Goal: Task Accomplishment & Management: Manage account settings

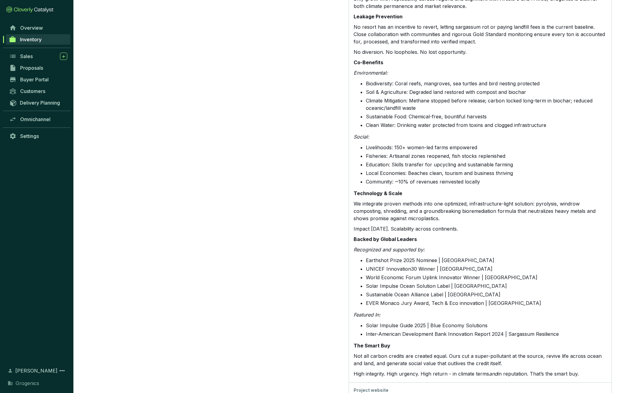
scroll to position [674, 0]
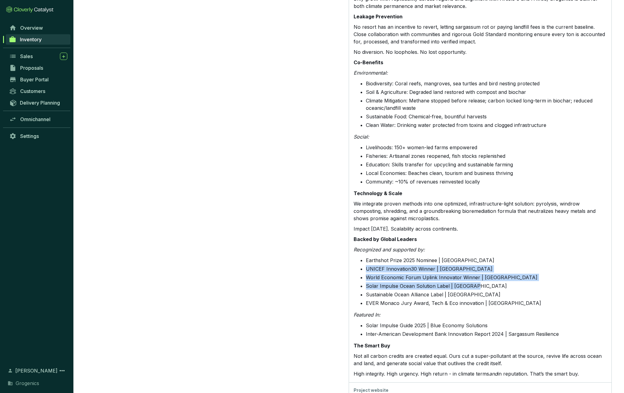
drag, startPoint x: 366, startPoint y: 245, endPoint x: 480, endPoint y: 262, distance: 115.1
click at [480, 262] on ul "Earthshot Prize 2025 Nominee | London UNICEF Innovation30 Winner | [GEOGRAPHIC_…" at bounding box center [484, 283] width 246 height 52
copy ul "UNICEF Innovation30 Winner | Dubai World Economic Forum Uplink Innovator Winner…"
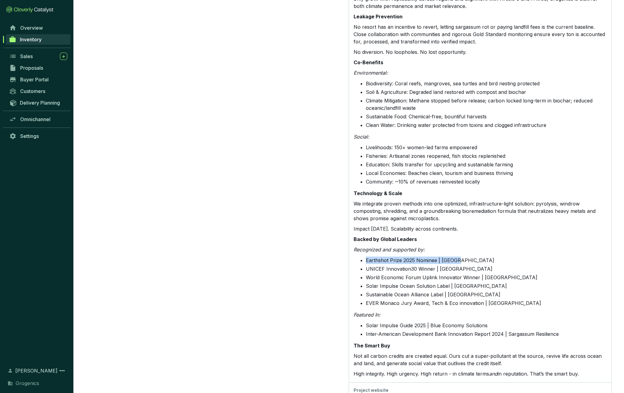
drag, startPoint x: 366, startPoint y: 236, endPoint x: 460, endPoint y: 236, distance: 93.4
click at [460, 257] on li "Earthshot Prize 2025 Nominee | [GEOGRAPHIC_DATA]" at bounding box center [486, 260] width 241 height 7
copy li "Earthshot Prize 2025 Nominee | [GEOGRAPHIC_DATA]"
click at [469, 200] on p "We integrate proven methods into one optimized, infrastructure-light solution: …" at bounding box center [480, 211] width 253 height 22
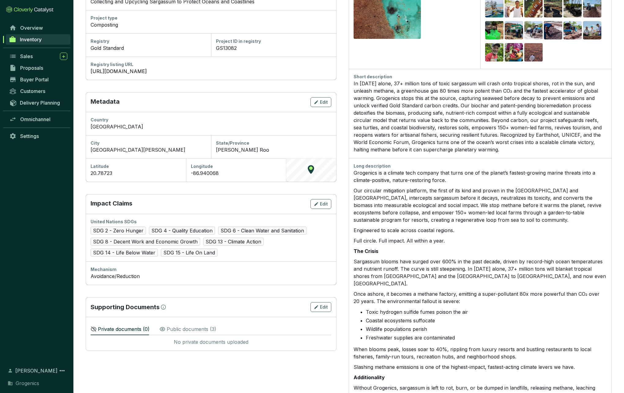
scroll to position [114, 0]
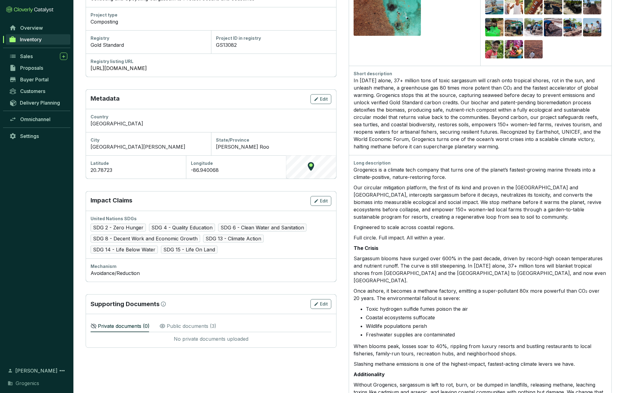
click at [202, 324] on p "Public documents ( 3 )" at bounding box center [192, 326] width 50 height 7
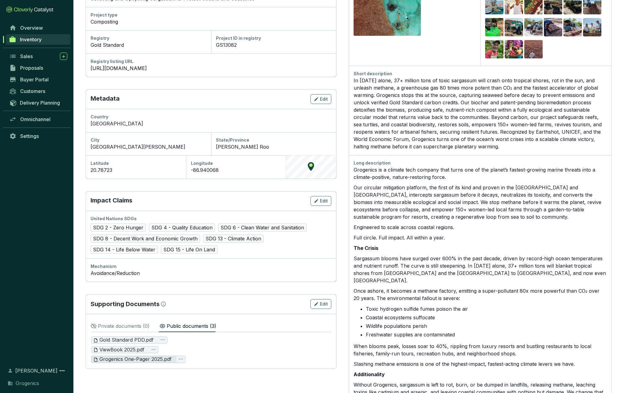
click at [138, 358] on span "Grogenics One-Pager 2025.pdf" at bounding box center [132, 359] width 78 height 7
click at [319, 302] on div "Edit" at bounding box center [321, 304] width 14 height 7
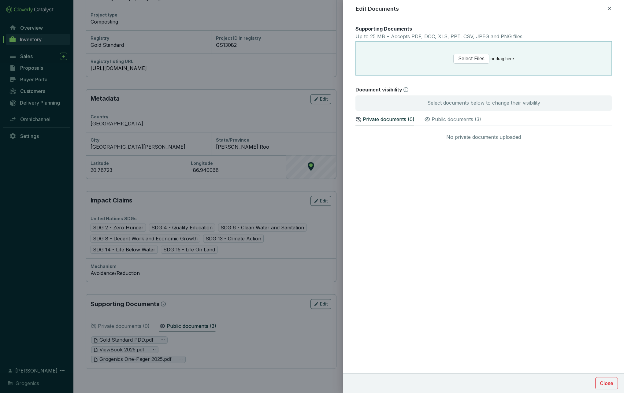
click at [438, 118] on p "Public documents ( 3 )" at bounding box center [457, 119] width 50 height 7
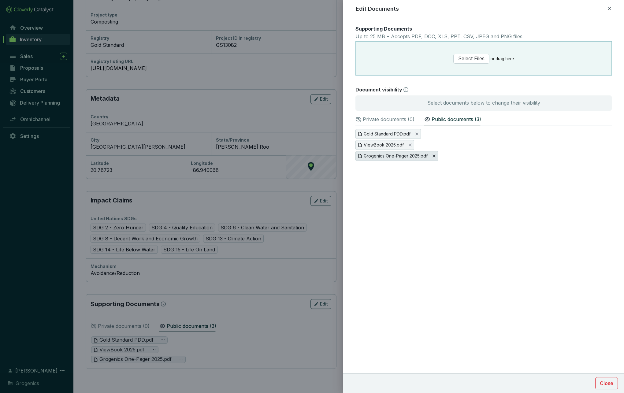
click at [433, 156] on icon "Close" at bounding box center [435, 156] width 4 height 4
click at [439, 165] on span "Yes" at bounding box center [439, 168] width 8 height 6
click at [473, 59] on span "Select Files" at bounding box center [472, 59] width 26 height 8
click at [395, 119] on p "Private documents ( 1 )" at bounding box center [388, 119] width 51 height 7
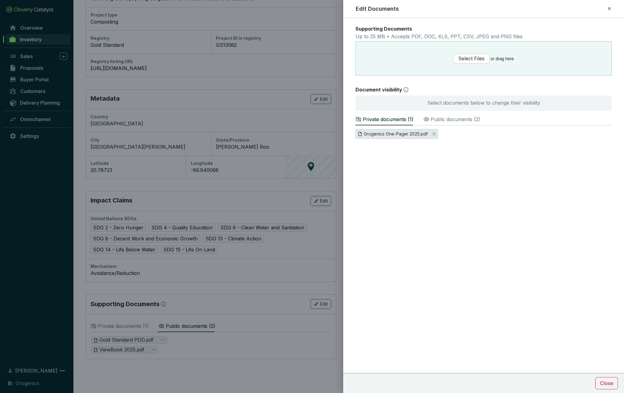
click at [402, 134] on span "Grogenics One-Pager 2025.pdf" at bounding box center [396, 134] width 64 height 7
click at [596, 105] on span "Make Public" at bounding box center [592, 103] width 26 height 6
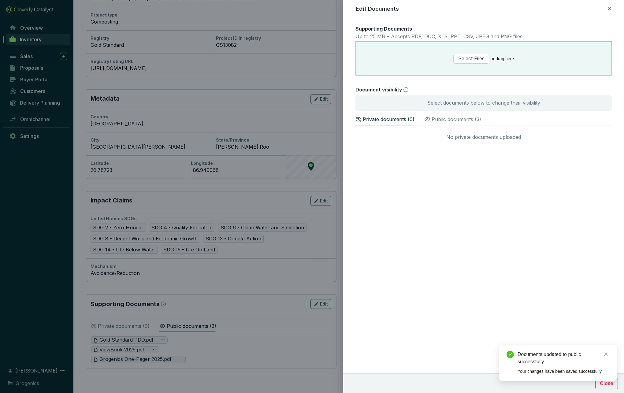
click at [456, 119] on p "Public documents ( 3 )" at bounding box center [457, 119] width 50 height 7
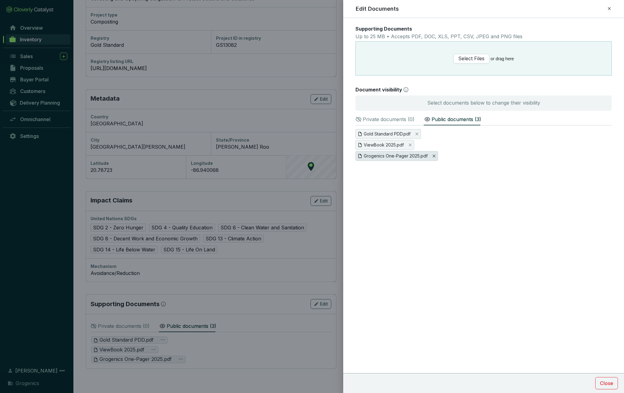
click at [434, 155] on icon "Close" at bounding box center [435, 156] width 4 height 4
click at [441, 165] on span "Yes" at bounding box center [439, 168] width 8 height 6
click at [503, 158] on section "Gold Standard PDD.pdf ViewBook 2025.pdf" at bounding box center [484, 144] width 257 height 31
click at [472, 58] on span "Select Files" at bounding box center [472, 59] width 26 height 8
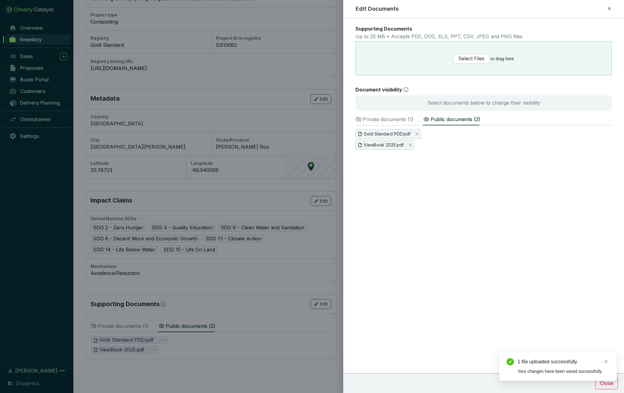
click at [399, 119] on p "Private documents ( 1 )" at bounding box center [388, 119] width 51 height 7
click at [391, 133] on span "Grogenics Snapshot.pdf" at bounding box center [388, 134] width 49 height 7
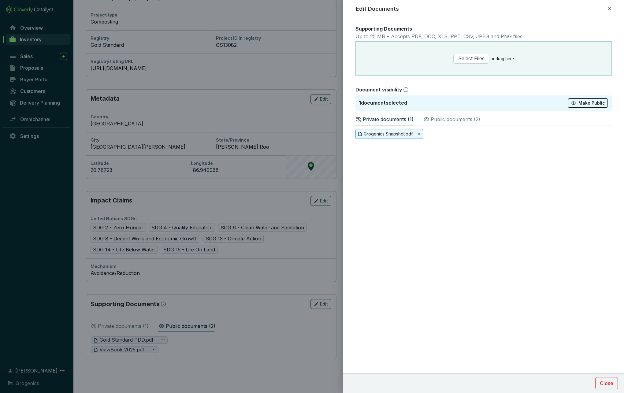
click at [591, 102] on span "Make Public" at bounding box center [592, 103] width 26 height 6
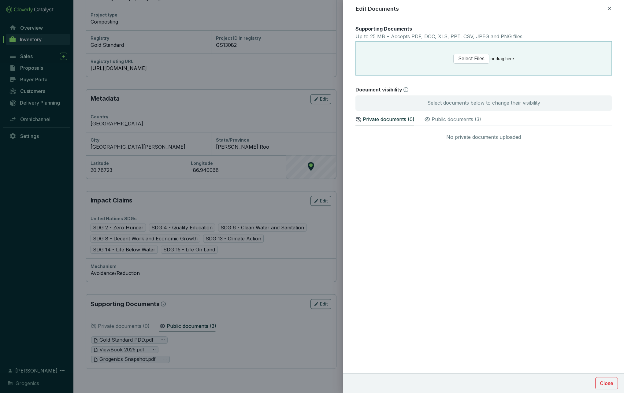
click at [123, 350] on div at bounding box center [312, 196] width 624 height 393
click at [609, 8] on icon at bounding box center [609, 8] width 5 height 7
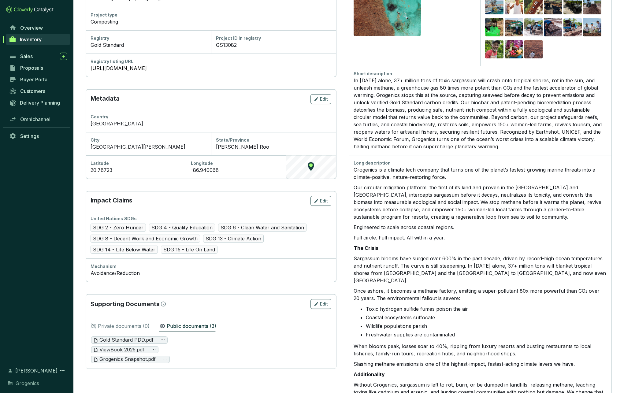
click at [205, 357] on div "Grogenics Snapshot.pdf" at bounding box center [211, 359] width 240 height 7
click at [154, 347] on icon "ellipsis" at bounding box center [153, 349] width 5 height 5
click at [150, 356] on span "Rename" at bounding box center [146, 357] width 19 height 7
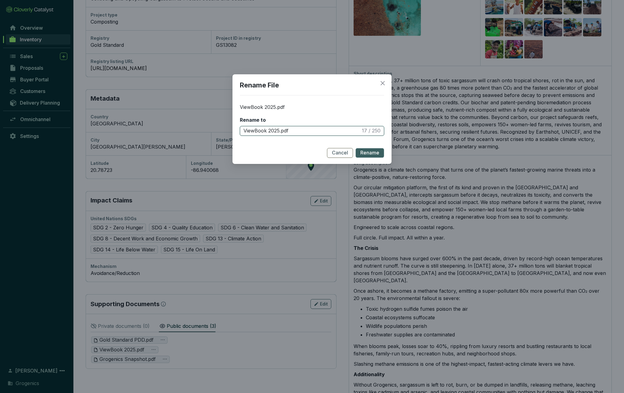
click at [275, 131] on input "ViewBook 2025.pdf" at bounding box center [302, 131] width 117 height 7
click at [244, 129] on input "ViewBook.pdf" at bounding box center [303, 131] width 118 height 7
click at [329, 128] on input "Grogenics ViewBook.pdf" at bounding box center [302, 131] width 117 height 7
type input "Grogenics ViewBook.pdf"
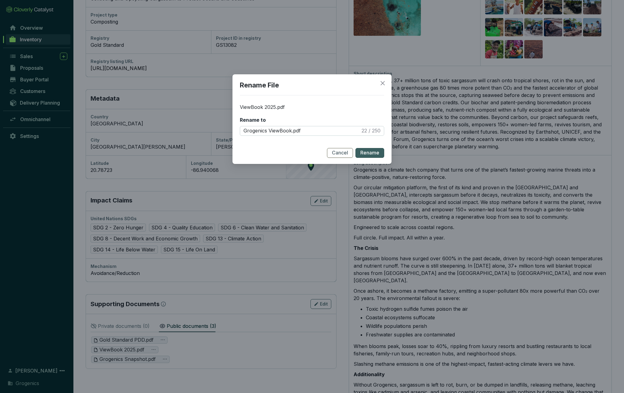
click at [370, 152] on span "Rename" at bounding box center [370, 153] width 19 height 7
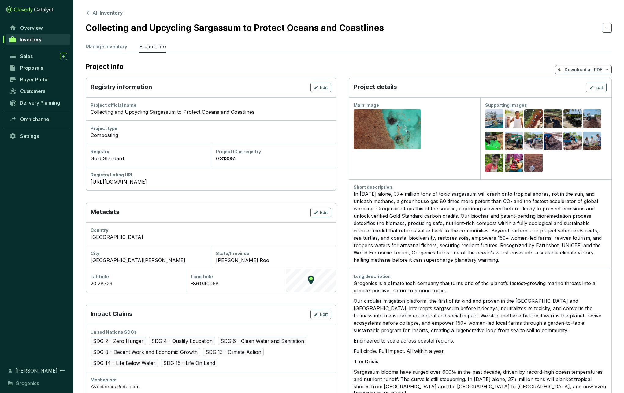
scroll to position [0, 0]
click at [599, 88] on span "Edit" at bounding box center [600, 87] width 8 height 6
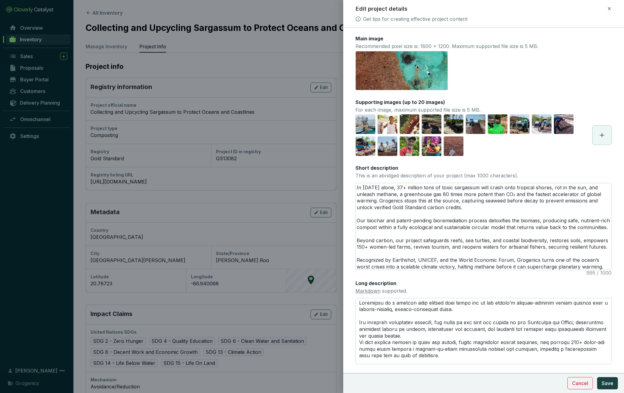
click at [604, 135] on icon at bounding box center [602, 135] width 4 height 4
click at [608, 384] on span "Save" at bounding box center [608, 383] width 12 height 7
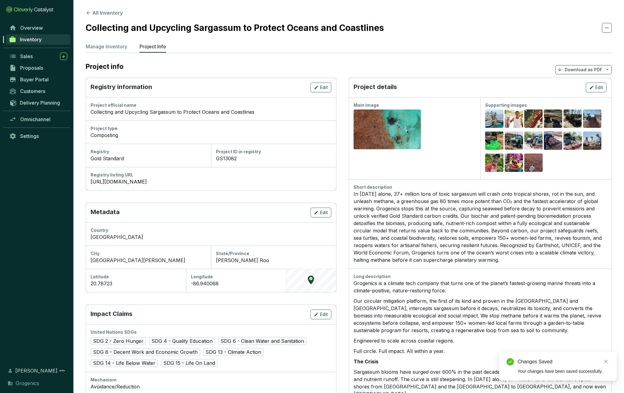
click at [605, 68] on span "Download as PDF" at bounding box center [584, 69] width 57 height 9
click at [581, 95] on span "Hide pricing" at bounding box center [583, 96] width 26 height 5
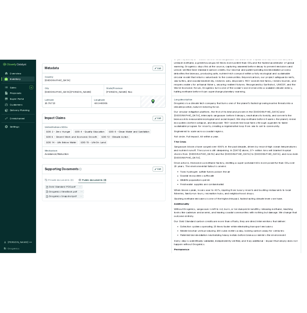
scroll to position [197, 0]
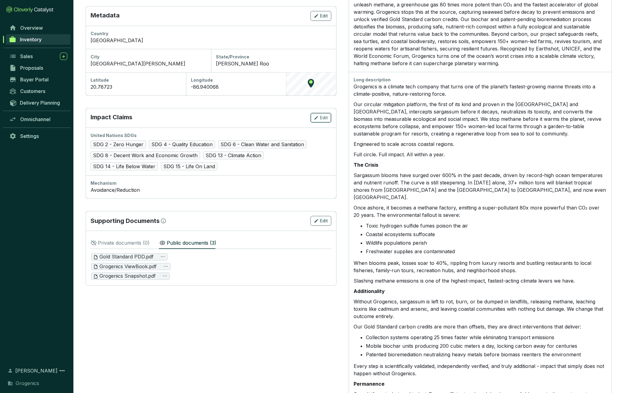
click at [324, 116] on span "Edit" at bounding box center [324, 118] width 8 height 6
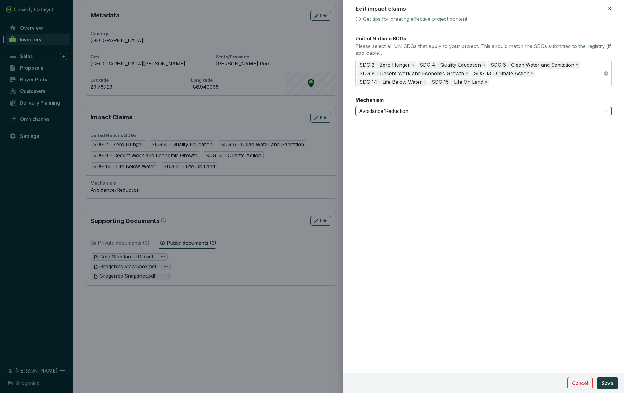
click at [458, 111] on span "Avoidance/Reduction" at bounding box center [483, 111] width 249 height 9
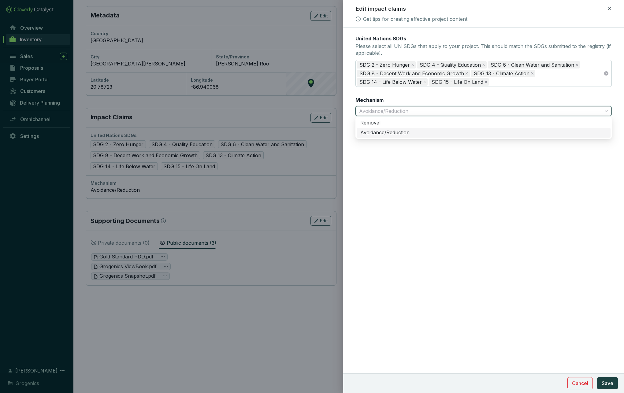
click at [403, 133] on div "Avoidance/Reduction" at bounding box center [484, 132] width 247 height 7
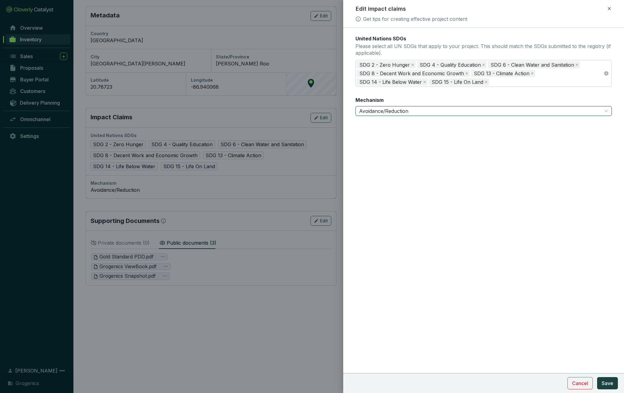
click at [440, 134] on form "United Nations SDGs Please select all UN SDGs that apply to your project. This …" at bounding box center [483, 94] width 281 height 118
click at [610, 384] on span "Save" at bounding box center [608, 383] width 12 height 7
